Goal: Transaction & Acquisition: Book appointment/travel/reservation

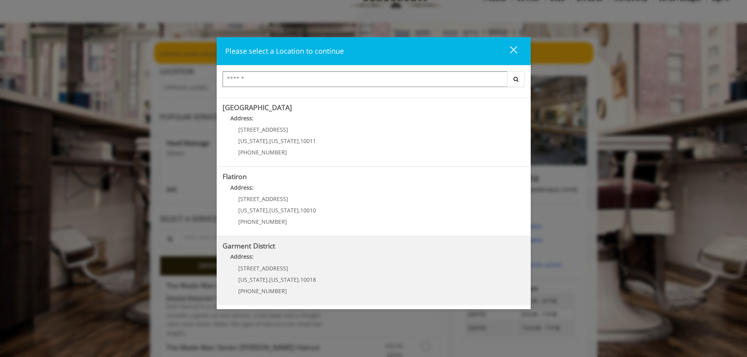
scroll to position [78, 0]
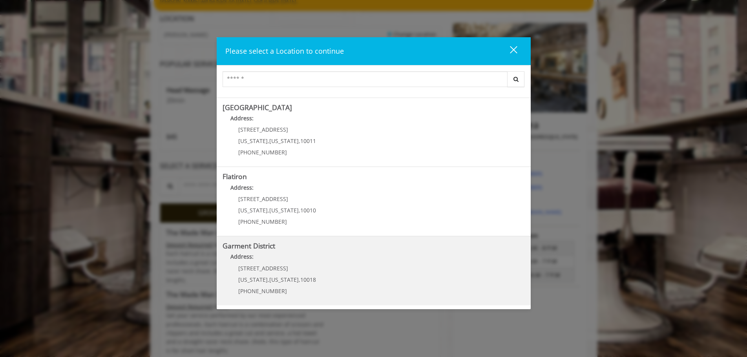
click at [313, 274] on District "Garment District Address: [STREET_ADDRESS][US_STATE][US_STATE] (212) 997-4247" at bounding box center [374, 271] width 302 height 57
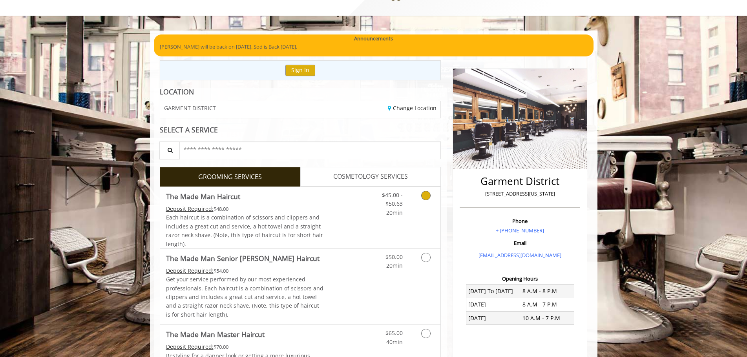
scroll to position [78, 0]
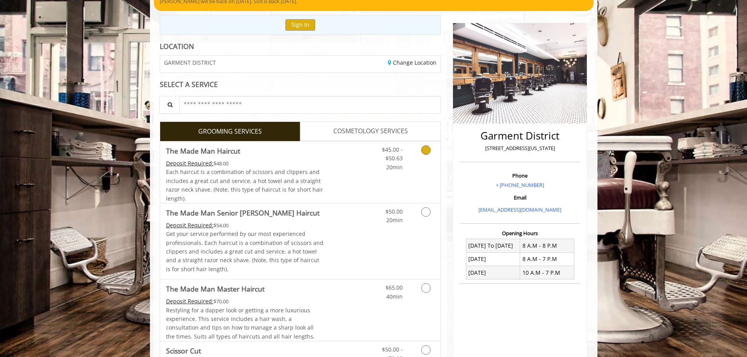
click at [425, 149] on icon "Grooming services" at bounding box center [425, 150] width 9 height 9
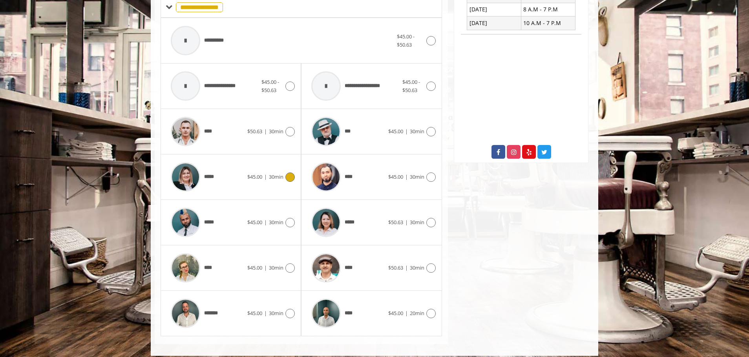
scroll to position [335, 0]
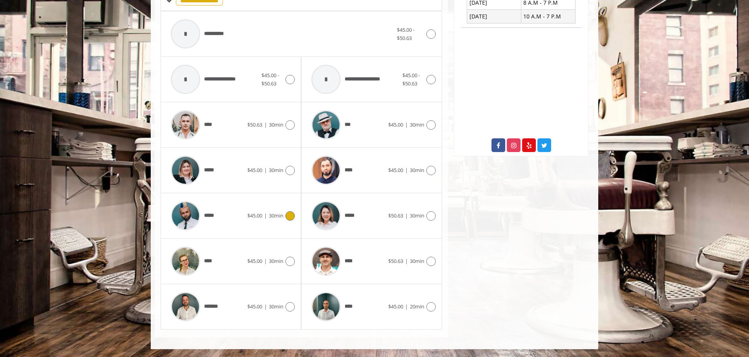
click at [292, 218] on icon at bounding box center [289, 216] width 9 height 9
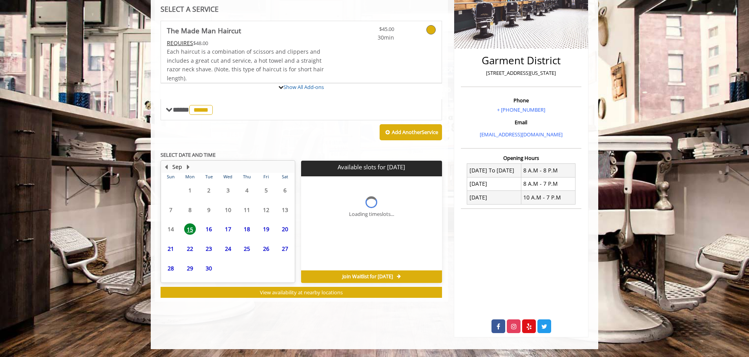
scroll to position [202, 0]
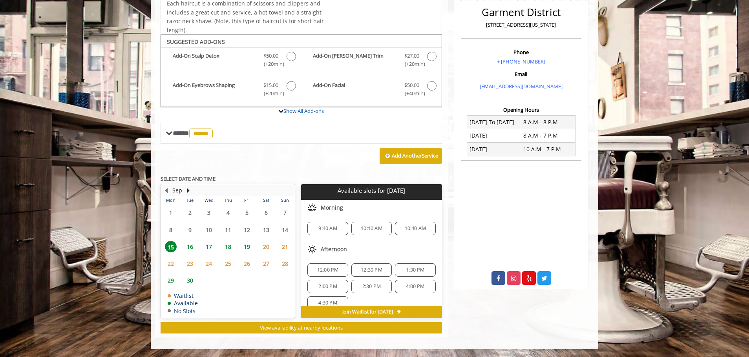
click at [326, 270] on span "12:00 PM" at bounding box center [328, 270] width 22 height 6
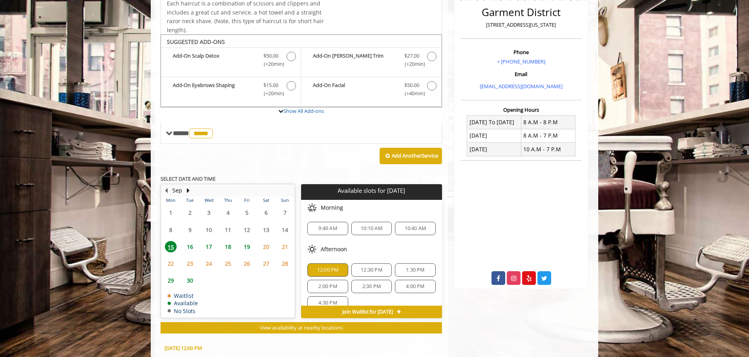
scroll to position [344, 0]
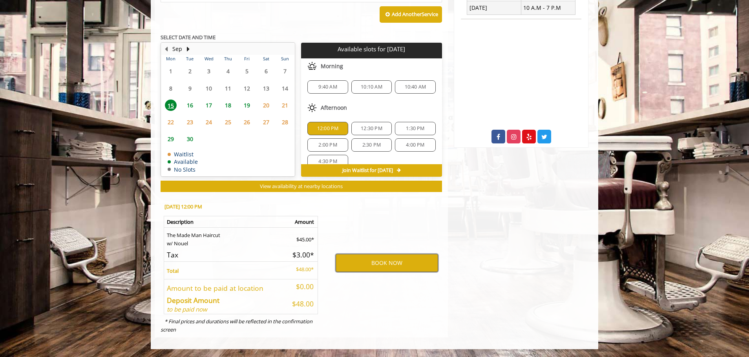
click at [375, 261] on button "BOOK NOW" at bounding box center [387, 263] width 102 height 18
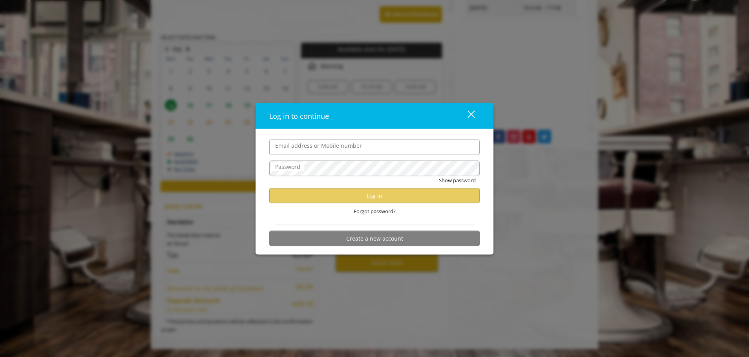
click at [337, 147] on input "Email address or Mobile number" at bounding box center [374, 147] width 210 height 16
type input "**********"
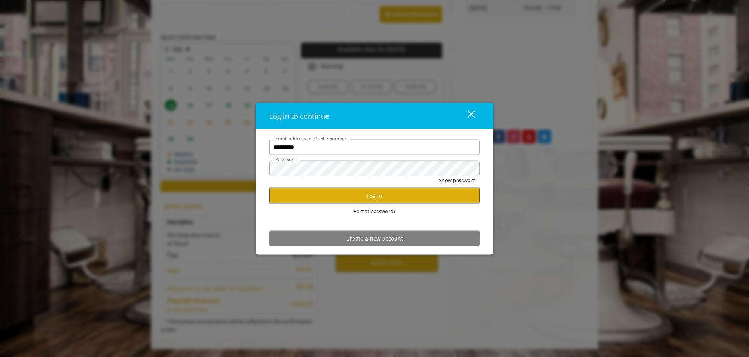
click at [371, 193] on button "Log in" at bounding box center [374, 195] width 210 height 15
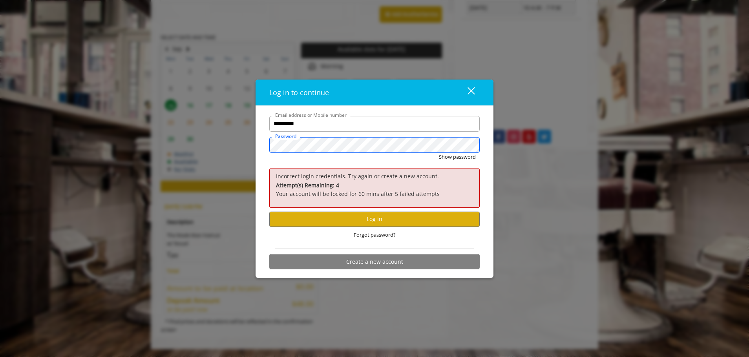
click at [439, 153] on button "Show password" at bounding box center [457, 157] width 37 height 8
click at [386, 217] on button "Log in" at bounding box center [374, 219] width 210 height 15
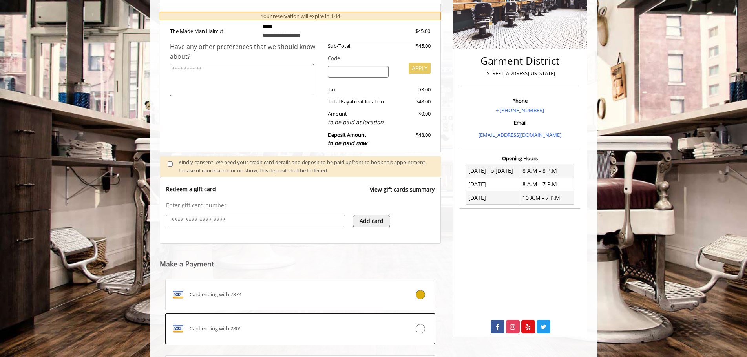
scroll to position [238, 0]
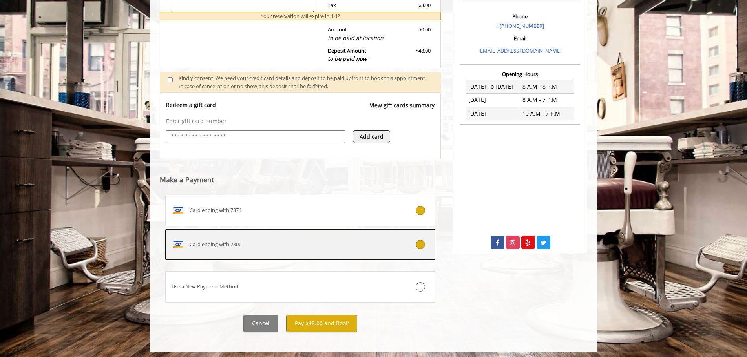
click at [279, 247] on div "Card ending with 2806" at bounding box center [278, 245] width 224 height 13
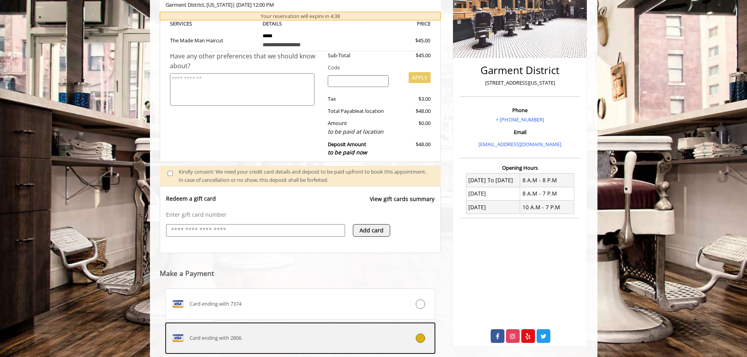
scroll to position [123, 0]
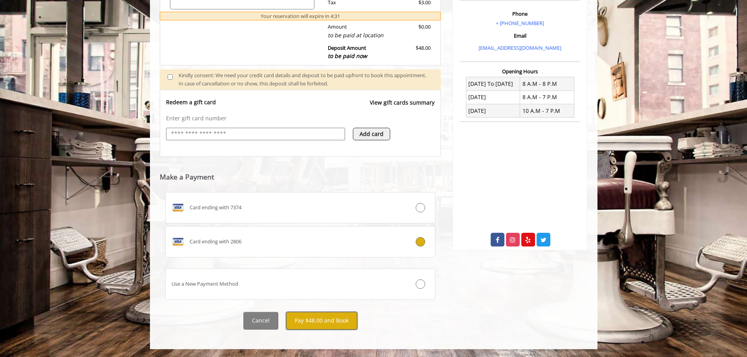
click at [323, 319] on button "Pay $48.00 and Book" at bounding box center [321, 321] width 71 height 18
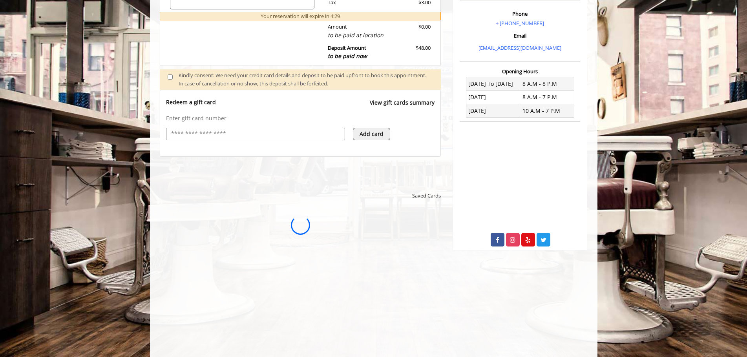
scroll to position [0, 0]
